Goal: Information Seeking & Learning: Learn about a topic

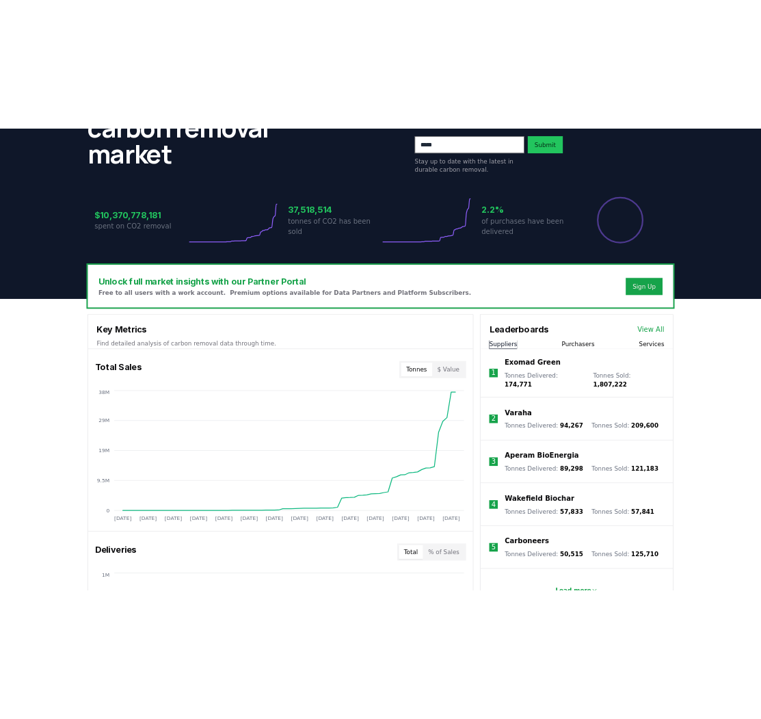
scroll to position [137, 0]
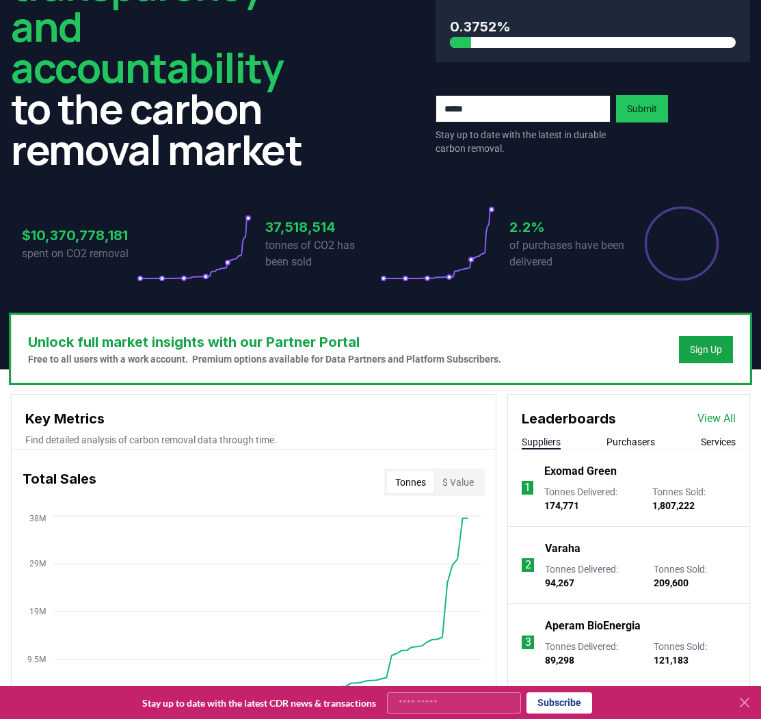
click at [369, 354] on p "Free to all users with a work account. Premium options available for Data Partn…" at bounding box center [264, 359] width 473 height 14
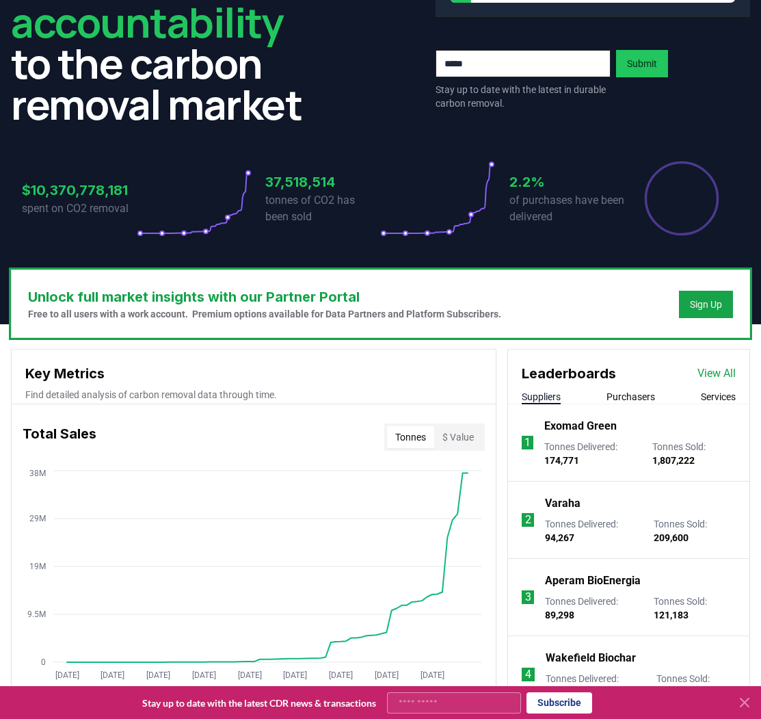
scroll to position [342, 0]
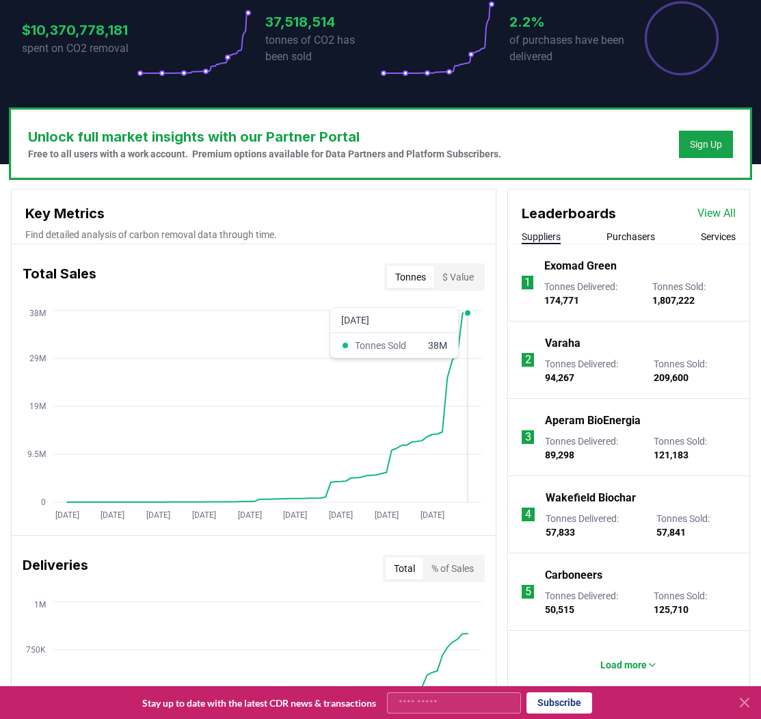
drag, startPoint x: 431, startPoint y: 366, endPoint x: 474, endPoint y: 353, distance: 45.0
click at [474, 353] on icon "[DATE] [DATE] [DATE] [DATE] [DATE] [DATE] [DATE] [DATE] [DATE] 0 9.5M 19M 29M 3…" at bounding box center [248, 416] width 473 height 219
click at [473, 354] on icon "[DATE] [DATE] [DATE] [DATE] [DATE] [DATE] [DATE] [DATE] [DATE] 0 9.5M 19M 29M 3…" at bounding box center [248, 416] width 473 height 219
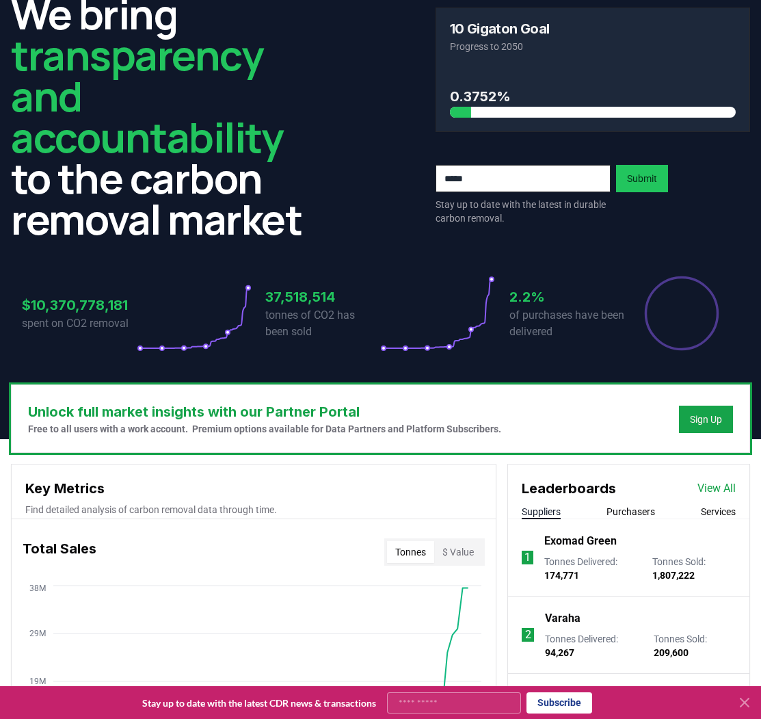
scroll to position [68, 0]
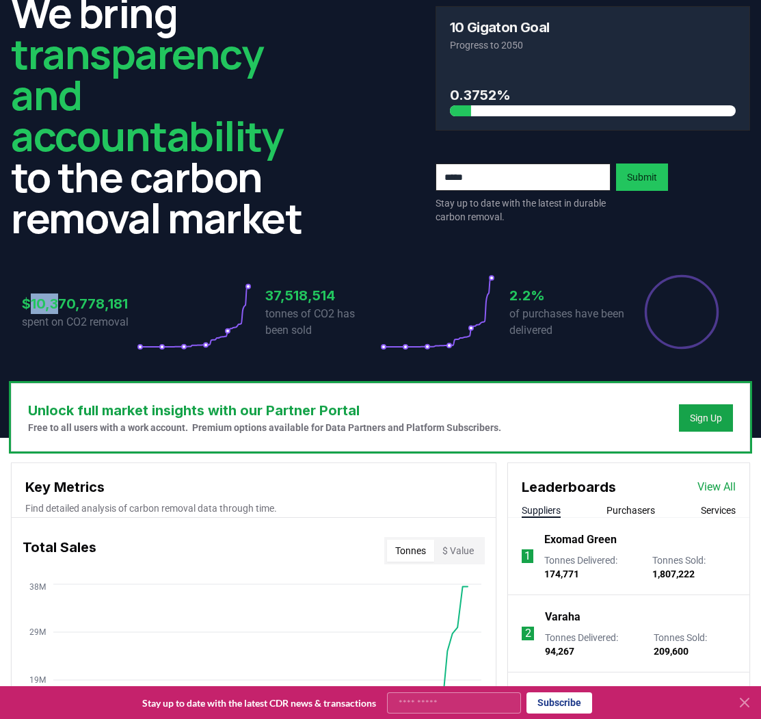
drag, startPoint x: 31, startPoint y: 307, endPoint x: 58, endPoint y: 307, distance: 26.7
click at [58, 307] on h3 "$10,370,778,181" at bounding box center [79, 304] width 115 height 21
click at [88, 307] on h3 "$10,370,778,181" at bounding box center [79, 304] width 115 height 21
click at [278, 192] on h2 "We bring transparency and accountability to the carbon removal market" at bounding box center [168, 115] width 315 height 246
drag, startPoint x: 466, startPoint y: 98, endPoint x: 509, endPoint y: 103, distance: 43.4
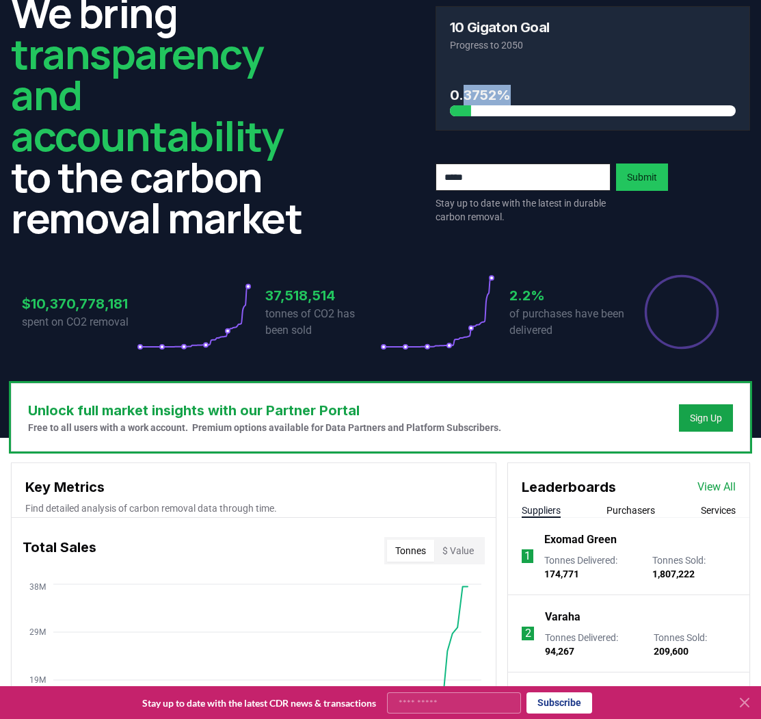
click at [506, 99] on h3 "0.3752%" at bounding box center [593, 95] width 287 height 21
click at [508, 105] on h3 "0.3752%" at bounding box center [593, 95] width 287 height 21
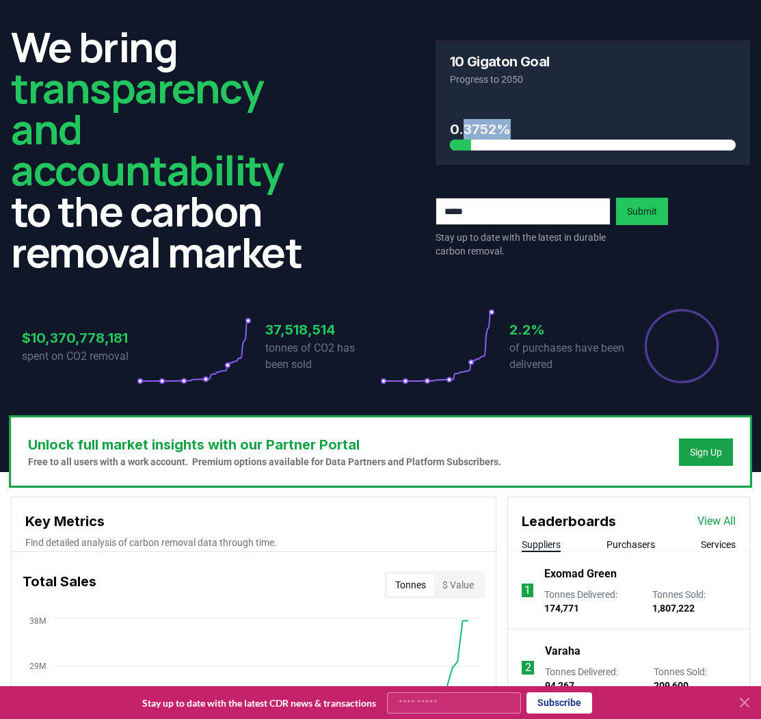
scroll to position [0, 0]
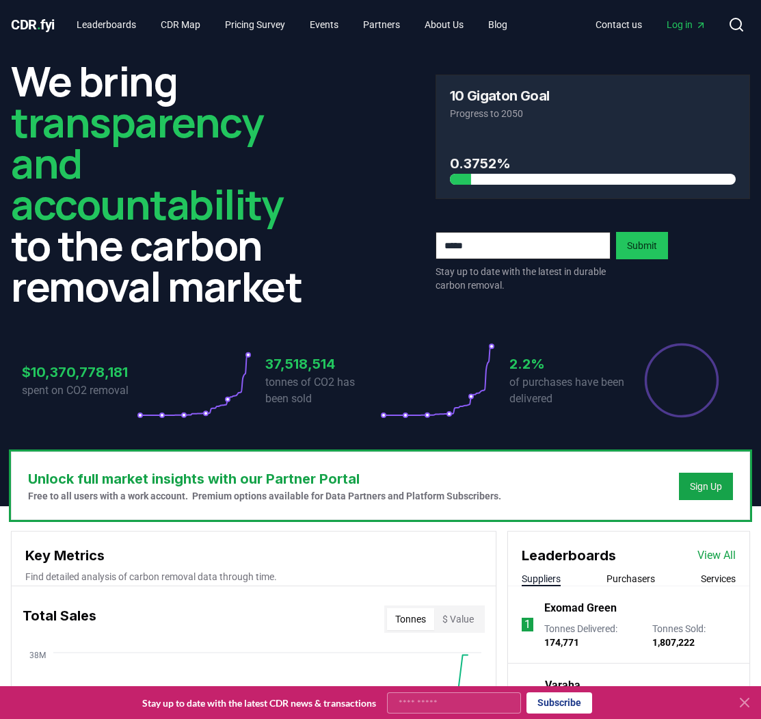
click at [324, 222] on h2 "We bring transparency and accountability to the carbon removal market" at bounding box center [168, 183] width 315 height 246
drag, startPoint x: 471, startPoint y: 101, endPoint x: 484, endPoint y: 102, distance: 12.3
click at [484, 102] on h3 "10 Gigaton Goal" at bounding box center [500, 96] width 100 height 14
drag, startPoint x: 161, startPoint y: 308, endPoint x: 227, endPoint y: 351, distance: 78.6
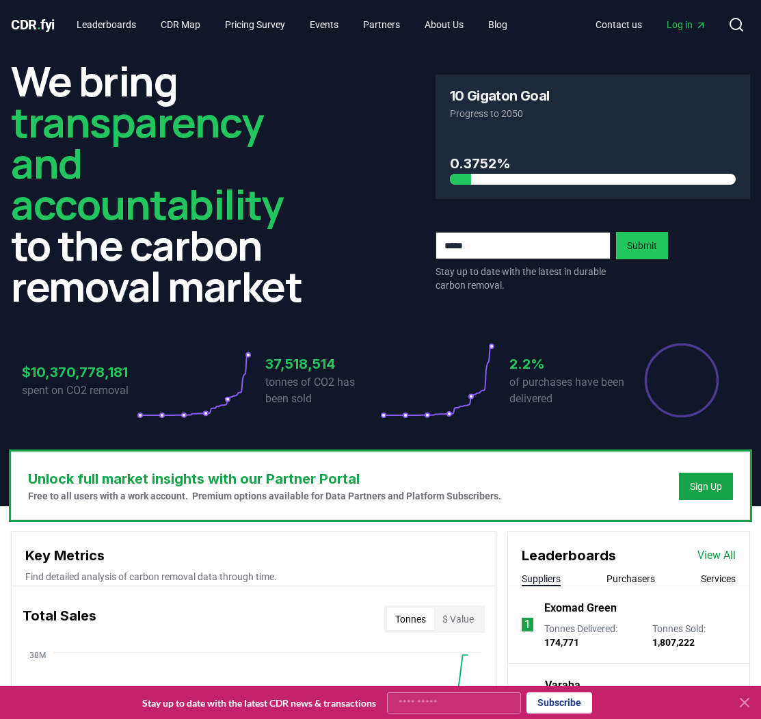
click at [159, 306] on h2 "We bring transparency and accountability to the carbon removal market" at bounding box center [168, 183] width 315 height 246
click at [140, 60] on h2 "We bring transparency and accountability to the carbon removal market" at bounding box center [168, 183] width 315 height 246
